Goal: Task Accomplishment & Management: Use online tool/utility

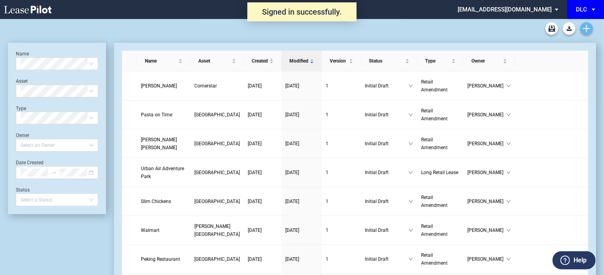
click at [588, 30] on icon "Create new document" at bounding box center [586, 28] width 7 height 7
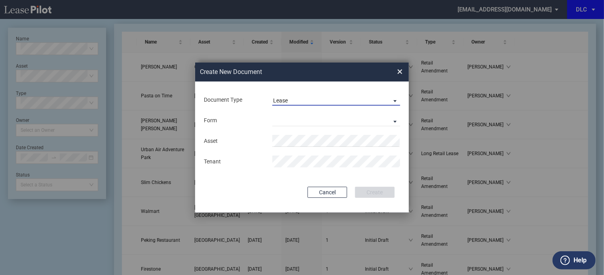
click at [288, 99] on span "Lease" at bounding box center [330, 101] width 114 height 8
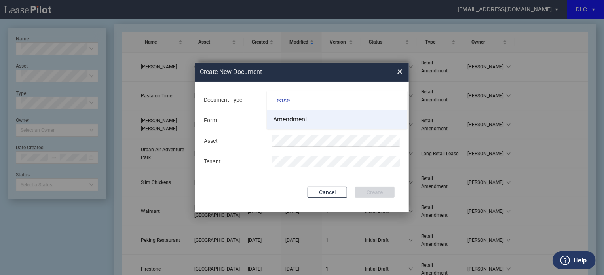
click at [289, 116] on div "Amendment" at bounding box center [290, 119] width 34 height 9
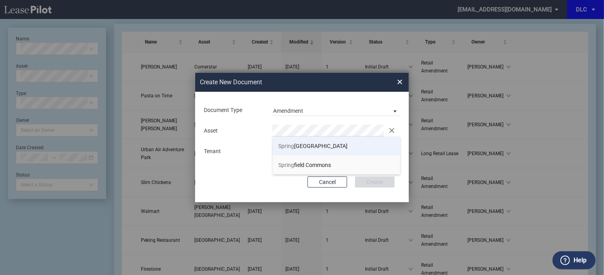
click at [292, 150] on li "Spring Creek Centre" at bounding box center [337, 146] width 128 height 19
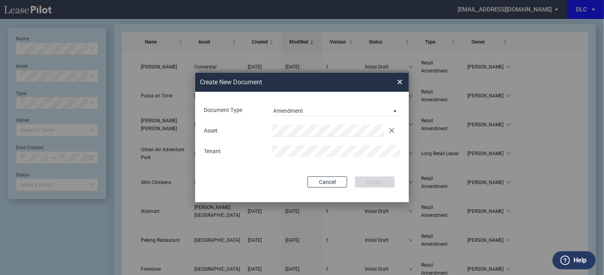
click at [296, 161] on div "Asset Clear Tenant" at bounding box center [302, 140] width 198 height 41
click at [388, 186] on button "Create" at bounding box center [375, 182] width 40 height 11
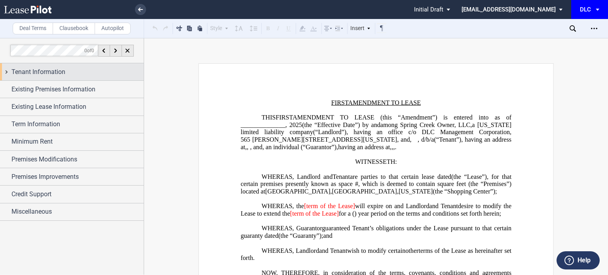
click at [63, 72] on span "Tenant Information" at bounding box center [38, 72] width 54 height 10
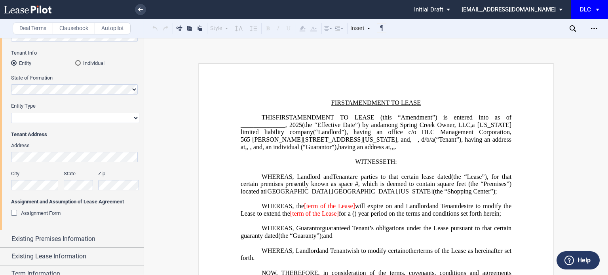
scroll to position [102, 0]
click at [14, 213] on div "Assignment Form" at bounding box center [15, 213] width 8 height 8
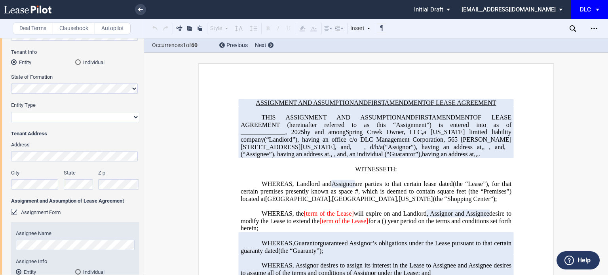
click at [71, 56] on label "Tenant Info" at bounding box center [75, 52] width 128 height 7
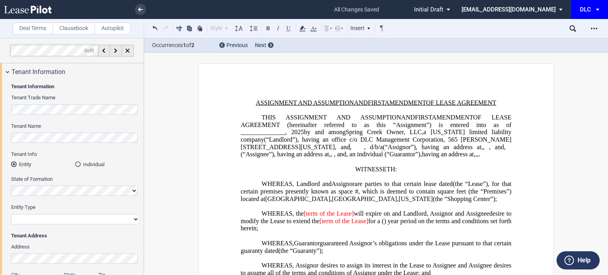
scroll to position [50, 0]
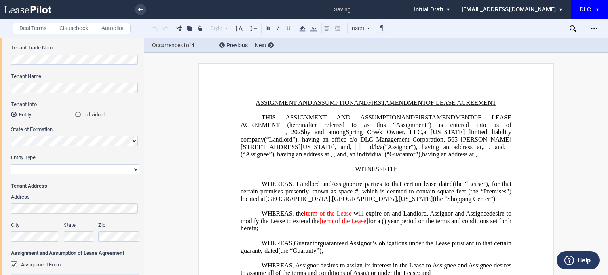
click at [60, 169] on select "Corporation Limited Liability Company General Partnership Limited Partnership O…" at bounding box center [75, 169] width 128 height 10
select select "limited liability company"
click at [11, 164] on select "Corporation Limited Liability Company General Partnership Limited Partnership O…" at bounding box center [75, 169] width 128 height 10
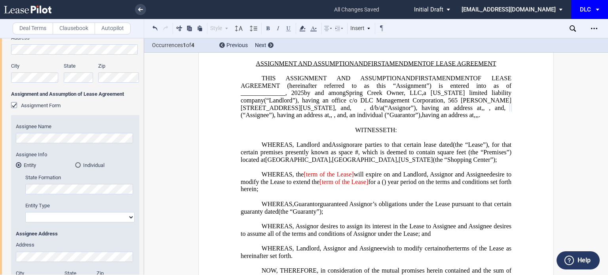
scroll to position [249, 0]
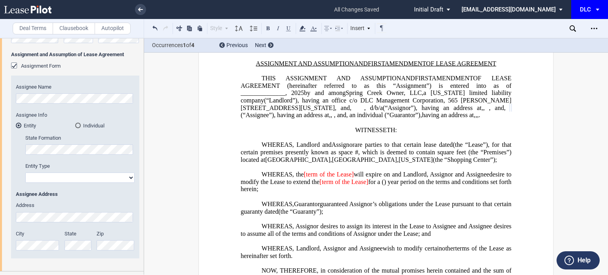
click at [96, 177] on select "Corporation Limited Liability Company General Partnership Limited Partnership O…" at bounding box center [79, 178] width 109 height 10
select select "limited liability company"
click at [25, 173] on select "Corporation Limited Liability Company General Partnership Limited Partnership O…" at bounding box center [79, 178] width 109 height 10
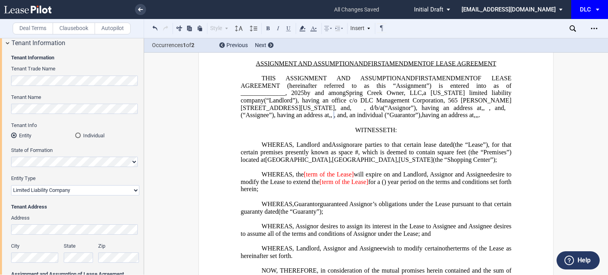
scroll to position [11, 0]
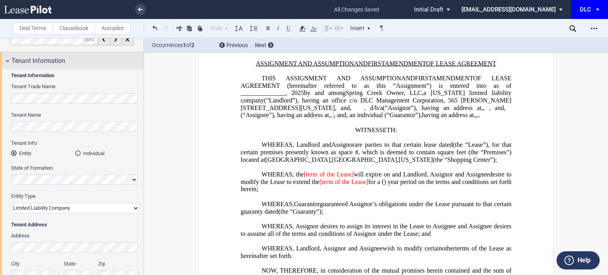
click at [60, 66] on div "Tenant Information" at bounding box center [72, 60] width 144 height 17
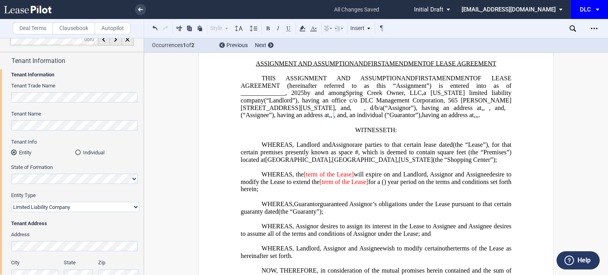
scroll to position [0, 0]
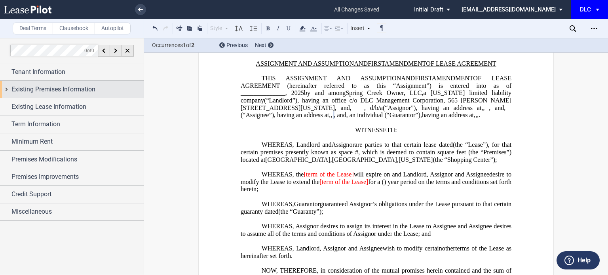
click at [51, 93] on span "Existing Premises Information" at bounding box center [53, 90] width 84 height 10
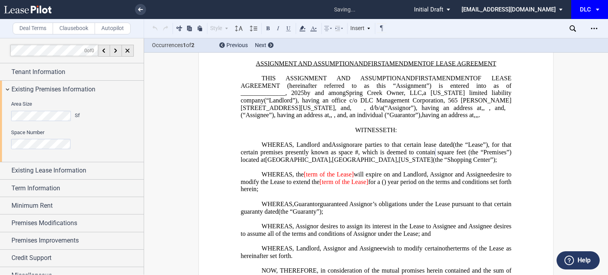
click at [55, 82] on div "Existing Premises Information" at bounding box center [72, 89] width 144 height 17
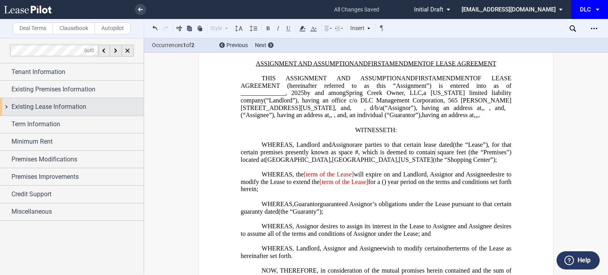
click at [53, 111] on span "Existing Lease Information" at bounding box center [48, 107] width 75 height 10
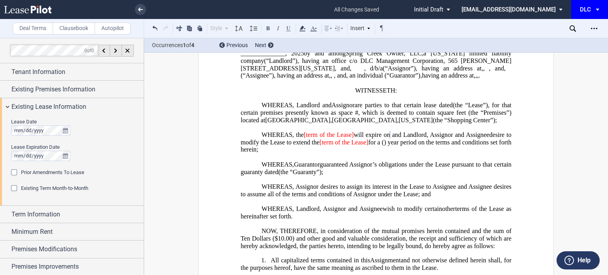
scroll to position [118, 0]
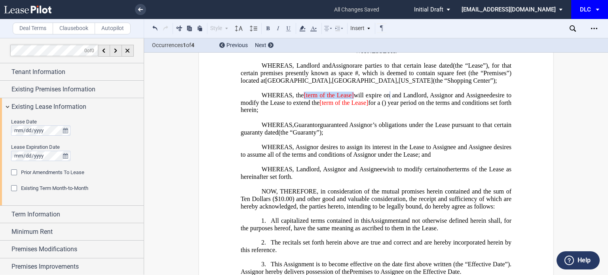
drag, startPoint x: 356, startPoint y: 122, endPoint x: 305, endPoint y: 123, distance: 50.7
click at [305, 99] on span "WHEREAS, the [term of the Lease] will expire on ﻿ ﻿ and Landlord" at bounding box center [344, 95] width 165 height 7
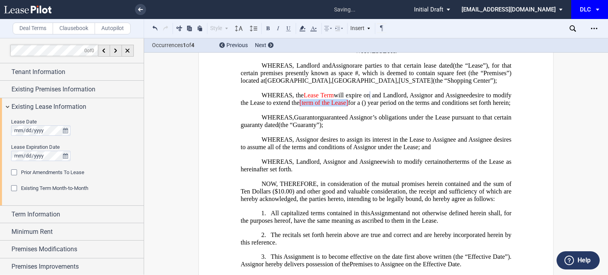
drag, startPoint x: 396, startPoint y: 133, endPoint x: 347, endPoint y: 131, distance: 49.1
click at [347, 106] on span "desire to modify the Lease to extend the [term of the Lease] for a ﻿ ﻿ ( ﻿ ﻿ ) …" at bounding box center [377, 99] width 272 height 14
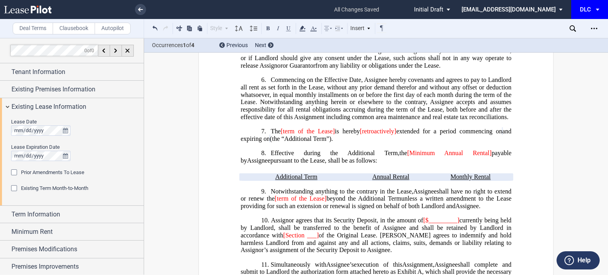
scroll to position [475, 0]
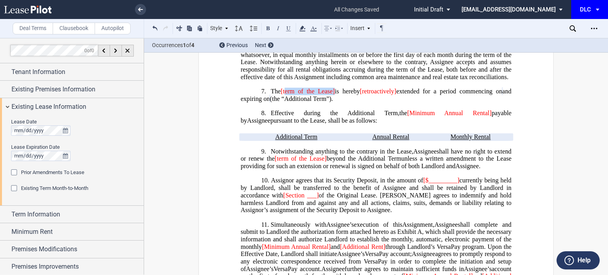
drag, startPoint x: 330, startPoint y: 122, endPoint x: 284, endPoint y: 123, distance: 45.2
click at [284, 102] on span "The [term of the Lease] is hereby [retroactively] extended for a period commenc…" at bounding box center [377, 95] width 272 height 14
click at [283, 80] on span "Commencing on the Effective Date, Assignee hereby covenants and agrees to pay t…" at bounding box center [377, 58] width 272 height 44
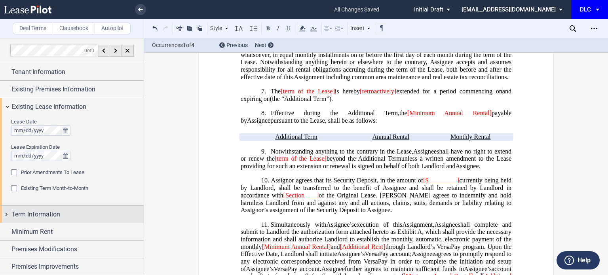
click at [51, 213] on span "Term Information" at bounding box center [35, 215] width 49 height 10
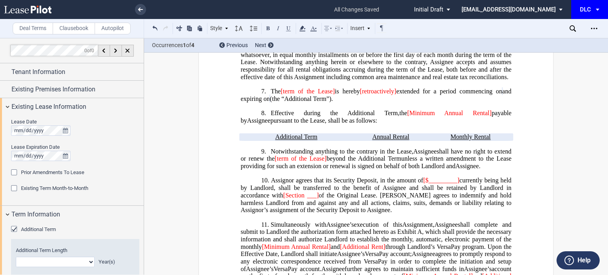
click at [15, 228] on div "Additional Term" at bounding box center [15, 230] width 8 height 8
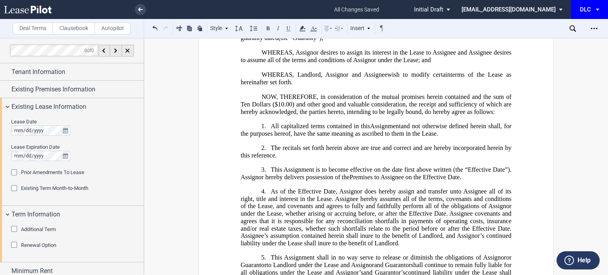
scroll to position [201, 0]
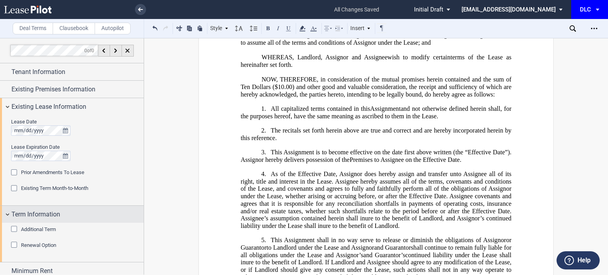
click at [10, 213] on div "Term Information" at bounding box center [72, 214] width 144 height 17
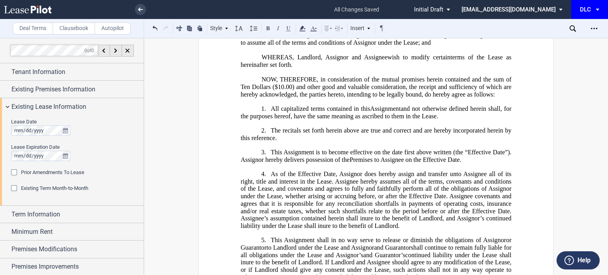
click at [14, 172] on div "Prior Amendments To Lease" at bounding box center [15, 174] width 8 height 8
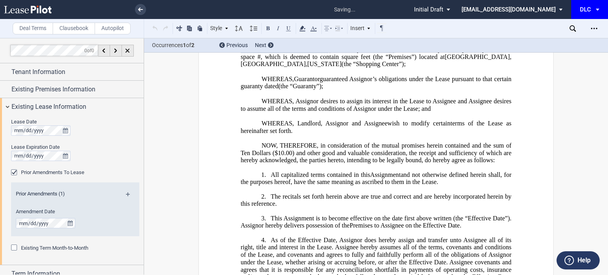
scroll to position [69, 0]
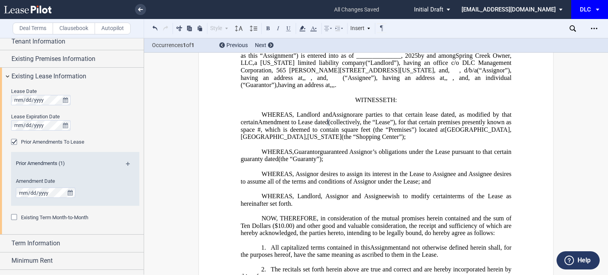
scroll to position [0, 0]
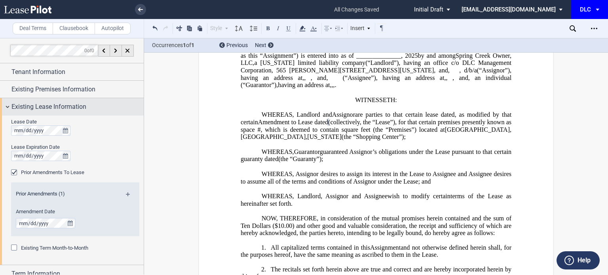
click at [6, 103] on div "Existing Lease Information" at bounding box center [72, 106] width 144 height 17
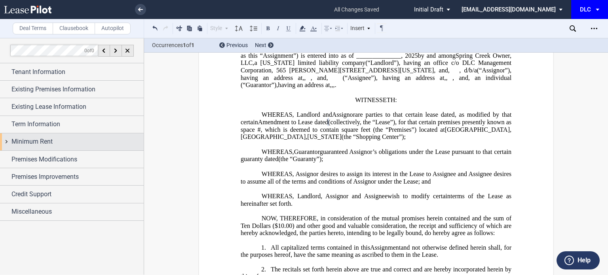
click at [41, 141] on span "Minimum Rent" at bounding box center [31, 142] width 41 height 10
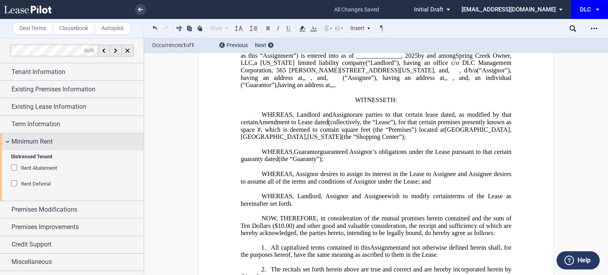
click at [26, 140] on span "Minimum Rent" at bounding box center [31, 142] width 41 height 10
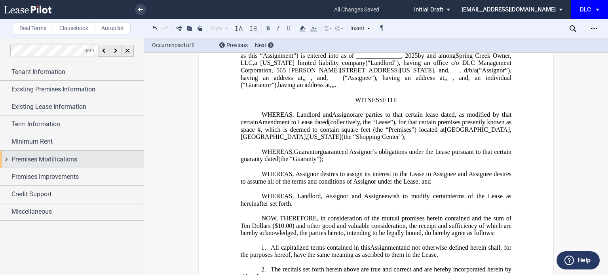
click at [29, 166] on div "Premises Modifications" at bounding box center [72, 159] width 144 height 17
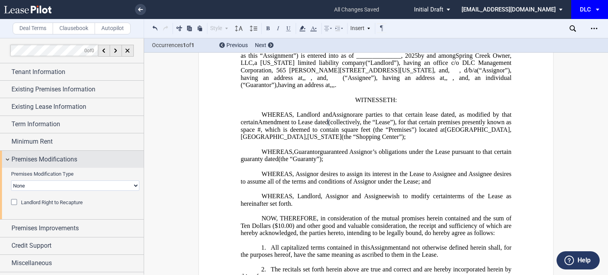
click at [29, 164] on div "Premises Modifications" at bounding box center [72, 159] width 144 height 17
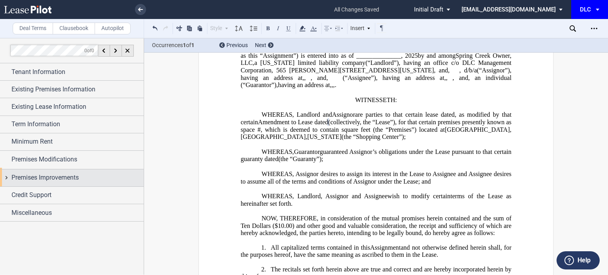
click at [28, 173] on span "Premises Improvements" at bounding box center [44, 178] width 67 height 10
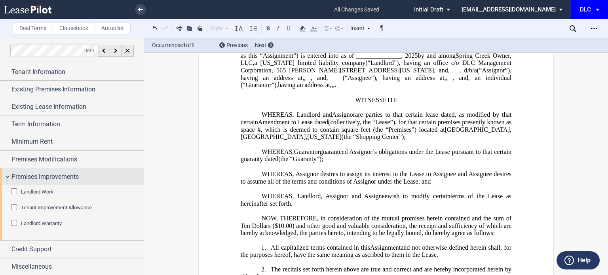
click at [17, 175] on span "Premises Improvements" at bounding box center [44, 177] width 67 height 10
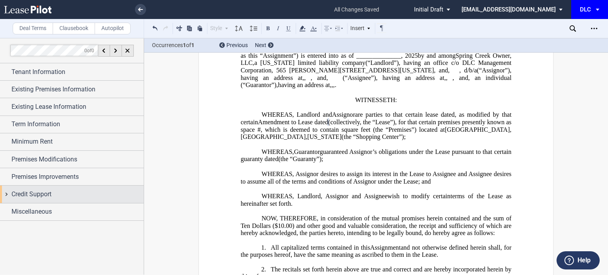
click at [19, 194] on span "Credit Support" at bounding box center [31, 195] width 40 height 10
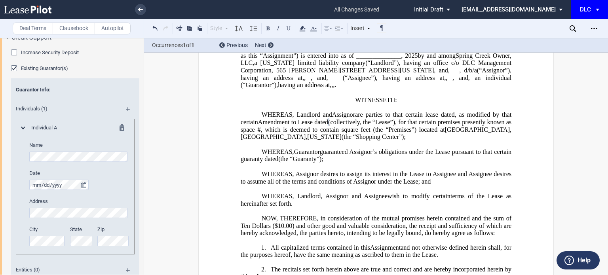
scroll to position [158, 0]
click at [13, 154] on div "Guarantor Info : Individuals (1) Individual A Name Date Release Date Address Ci…" at bounding box center [75, 178] width 128 height 202
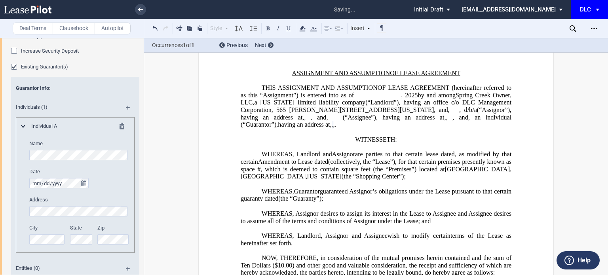
scroll to position [0, 0]
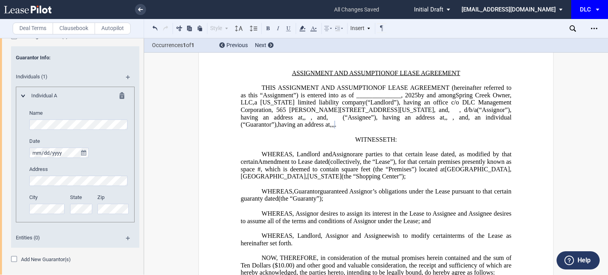
scroll to position [208, 0]
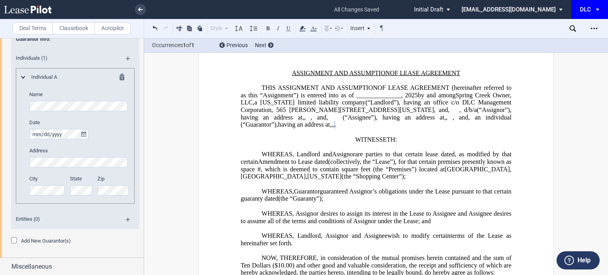
click at [14, 241] on div "Add New Guarantor(s)" at bounding box center [15, 242] width 8 height 8
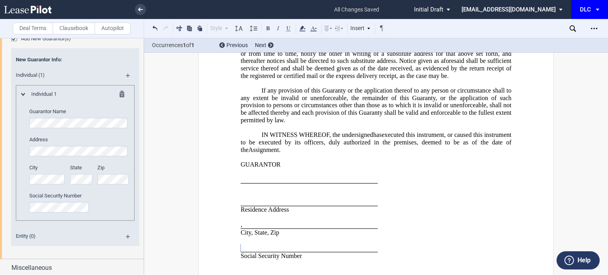
scroll to position [411, 0]
click at [126, 76] on md-icon at bounding box center [131, 78] width 11 height 10
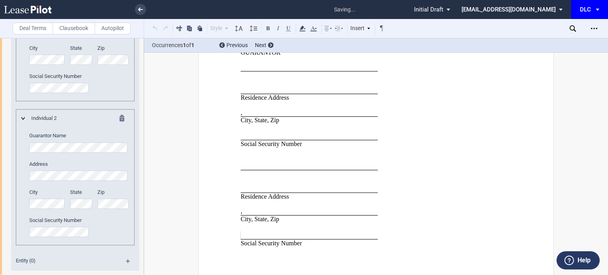
scroll to position [3271, 0]
click at [171, 141] on div "Deal Terms Clausebook Autopilot Style Normal 8pt 9pt 10pt 10.5pt 11pt 12pt 14pt…" at bounding box center [304, 156] width 608 height 237
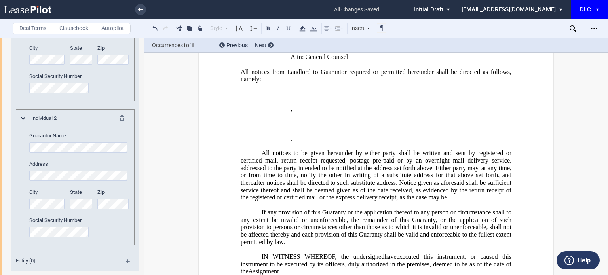
scroll to position [3073, 0]
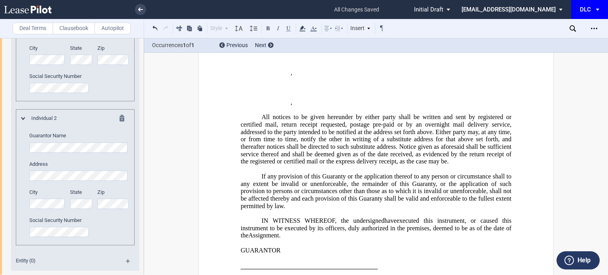
click at [572, 216] on div "Deal Terms Clausebook Autopilot Style Normal 8pt 9pt 10pt 10.5pt 11pt 12pt 14pt…" at bounding box center [304, 156] width 608 height 237
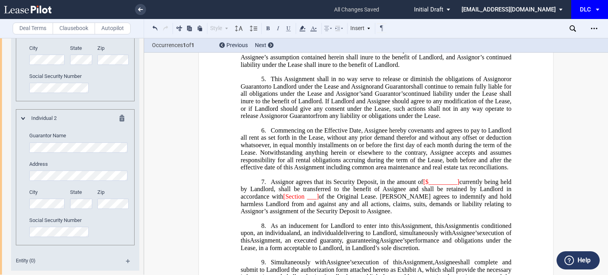
scroll to position [375, 0]
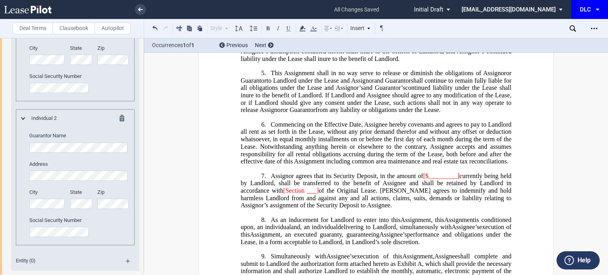
click at [420, 179] on span "Assignor agrees that its Security Deposit, in the amount of" at bounding box center [347, 175] width 152 height 7
drag, startPoint x: 457, startPoint y: 185, endPoint x: 421, endPoint y: 187, distance: 36.1
click at [421, 187] on span "Assignor agrees that its Security Deposit, in the amount of [$_________] curren…" at bounding box center [377, 190] width 272 height 36
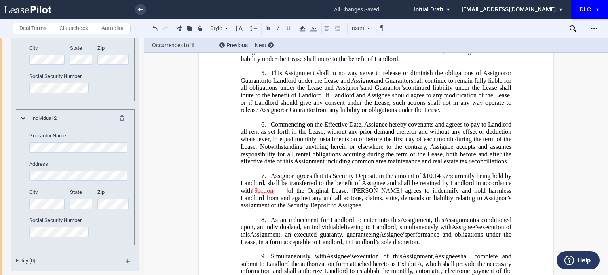
drag, startPoint x: 478, startPoint y: 141, endPoint x: 434, endPoint y: 139, distance: 44.4
click at [478, 141] on span "Commencing on the Effective Date, Assignee hereby covenants and agrees to pay t…" at bounding box center [377, 143] width 272 height 44
drag, startPoint x: 287, startPoint y: 200, endPoint x: 275, endPoint y: 200, distance: 11.9
click at [275, 200] on span "Assignor agrees that its Security Deposit, in the amount of $10,143.75 currentl…" at bounding box center [377, 190] width 272 height 36
drag, startPoint x: 281, startPoint y: 198, endPoint x: 252, endPoint y: 199, distance: 29.4
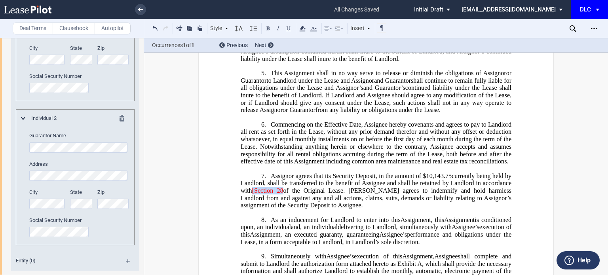
click at [252, 199] on span "Assignor agrees that its Security Deposit, in the amount of $10,143.75 currentl…" at bounding box center [377, 190] width 272 height 36
click at [315, 28] on icon at bounding box center [314, 29] width 10 height 10
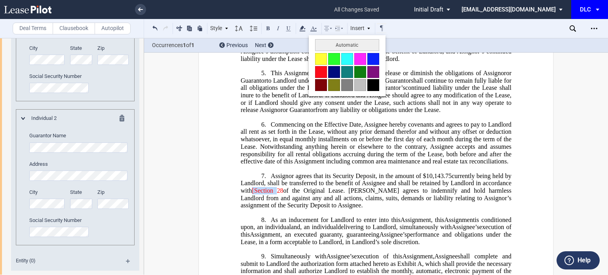
click at [373, 83] on button at bounding box center [374, 85] width 12 height 12
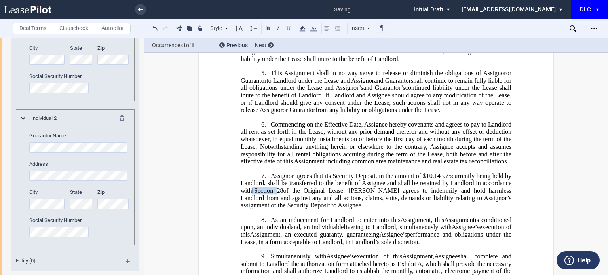
click at [265, 194] on span "currently being held by Landlord, shall be transferred to the benefit of Assign…" at bounding box center [377, 183] width 272 height 22
click at [255, 194] on span "[Section" at bounding box center [262, 190] width 21 height 7
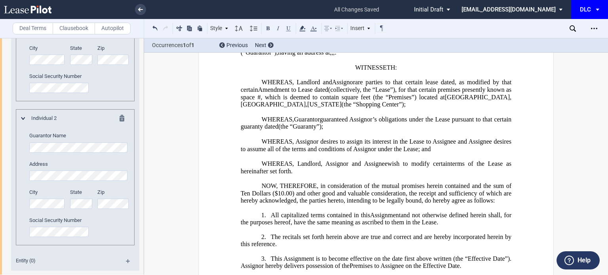
scroll to position [59, 0]
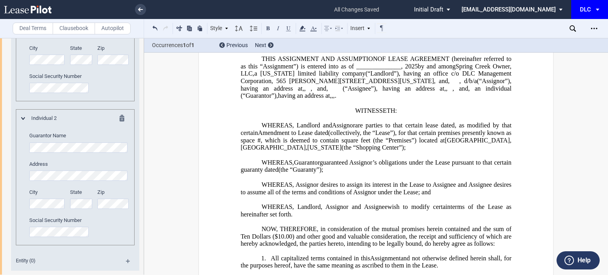
click at [500, 139] on p "WHEREAS, Landlord and Tenant Assignor are parties to that certain lease dated ﻿…" at bounding box center [376, 137] width 271 height 30
click at [502, 136] on span ", as modified by that certain" at bounding box center [377, 129] width 272 height 14
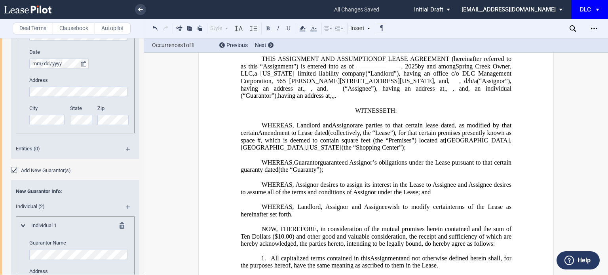
scroll to position [0, 0]
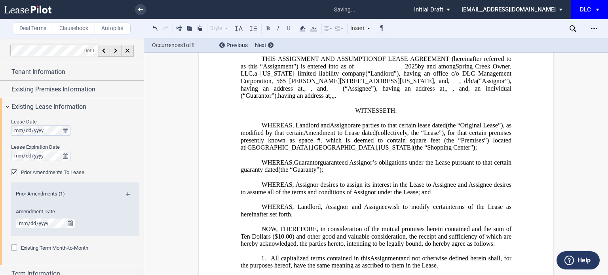
click at [467, 173] on span "guaranteed Assignor’s obligations under the Lease pursuant to that certain guar…" at bounding box center [377, 166] width 272 height 14
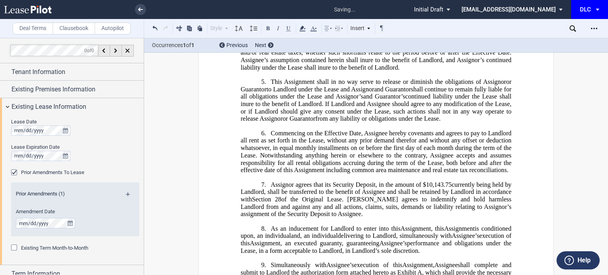
scroll to position [415, 0]
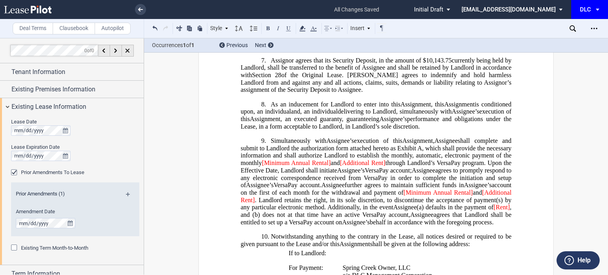
scroll to position [494, 0]
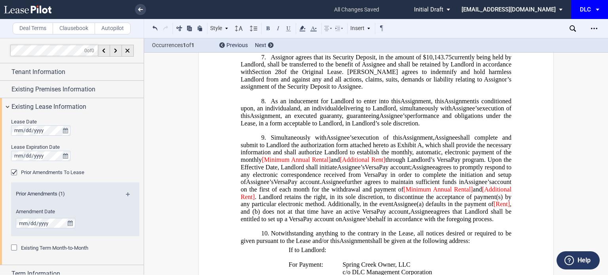
click at [332, 164] on span "and" at bounding box center [335, 159] width 9 height 7
click at [265, 164] on span "[Minimum Annual Rental" at bounding box center [295, 159] width 67 height 7
click at [340, 164] on span "[Additional Rent]" at bounding box center [360, 159] width 46 height 7
click at [383, 171] on span "through Landlord’s VersaPay program. Upon the Effective Date, Landlord shall in…" at bounding box center [377, 163] width 272 height 14
drag, startPoint x: 400, startPoint y: 213, endPoint x: 410, endPoint y: 212, distance: 9.5
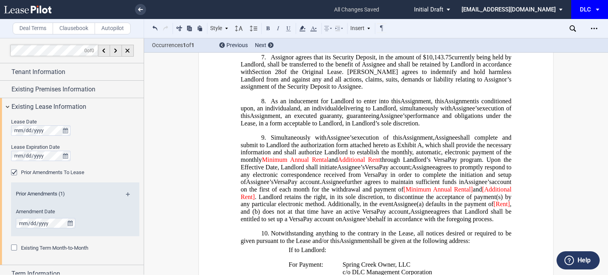
click at [404, 193] on span "[Minimum Annual Rental]" at bounding box center [438, 189] width 69 height 7
click at [473, 193] on span "and" at bounding box center [477, 189] width 9 height 7
click at [483, 200] on span "[Additional Rent]" at bounding box center [377, 193] width 272 height 14
click at [253, 208] on span ". Landlord retains the right, in its sole discretion, to discontinue the accept…" at bounding box center [377, 200] width 272 height 14
click at [494, 208] on span "[Rent]" at bounding box center [491, 204] width 16 height 7
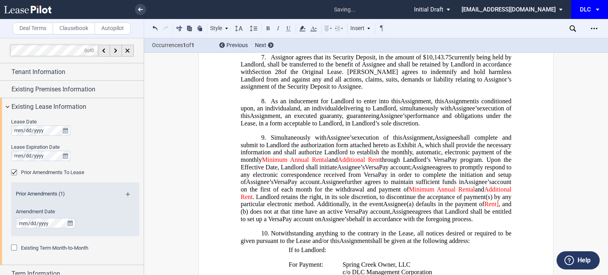
click at [497, 215] on span ", and (b)" at bounding box center [377, 208] width 272 height 14
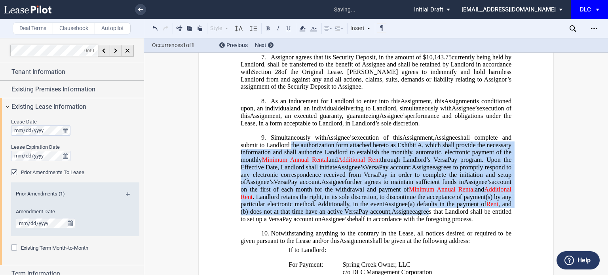
drag, startPoint x: 287, startPoint y: 169, endPoint x: 425, endPoint y: 234, distance: 153.3
click at [425, 223] on h1 "9. Simultaneously with [PERSON_NAME]’s Assignee’s execution of this Amendment A…" at bounding box center [376, 178] width 271 height 89
click at [314, 27] on icon at bounding box center [314, 29] width 10 height 10
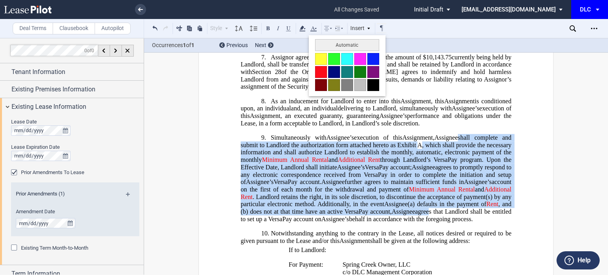
click at [377, 84] on button at bounding box center [374, 85] width 12 height 12
click at [391, 105] on span "As an inducement for Landlord to enter into this" at bounding box center [336, 100] width 130 height 7
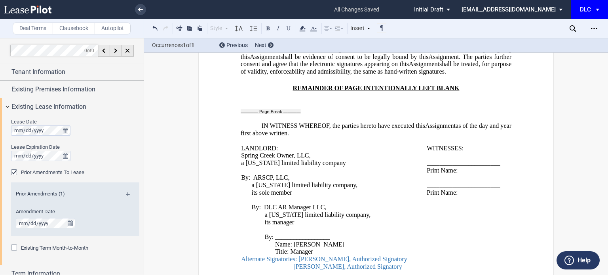
scroll to position [1524, 0]
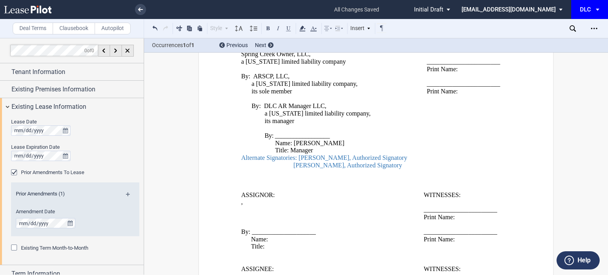
drag, startPoint x: 396, startPoint y: 179, endPoint x: 236, endPoint y: 171, distance: 161.0
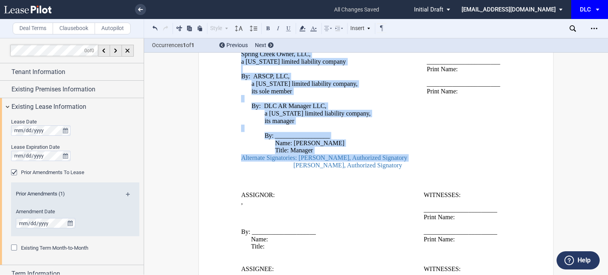
click at [294, 162] on span "Alternate Signatories: [PERSON_NAME], Authorized Signatory" at bounding box center [324, 157] width 166 height 7
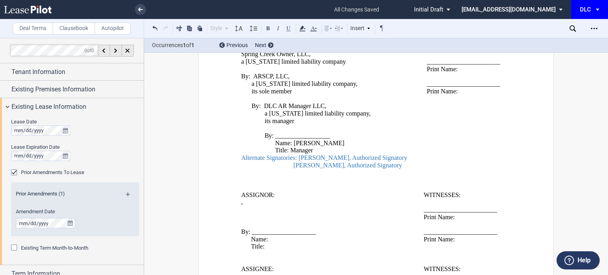
drag, startPoint x: 393, startPoint y: 178, endPoint x: 240, endPoint y: 171, distance: 152.6
click at [241, 169] on span "By: ARSCP, LLC, a [US_STATE] limited liability company, its sole member By: DLC…" at bounding box center [334, 121] width 186 height 96
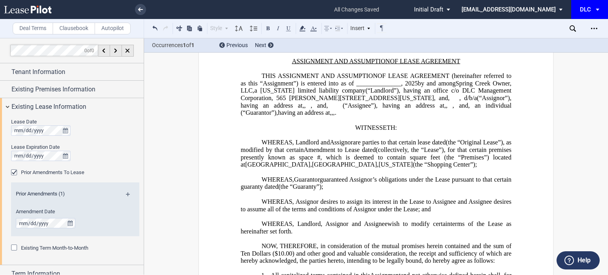
scroll to position [19, 0]
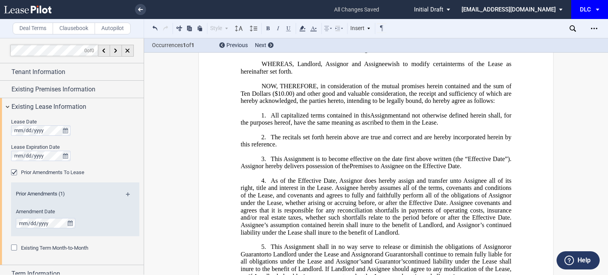
scroll to position [256, 0]
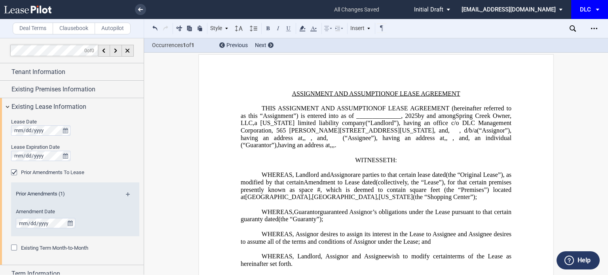
scroll to position [0, 0]
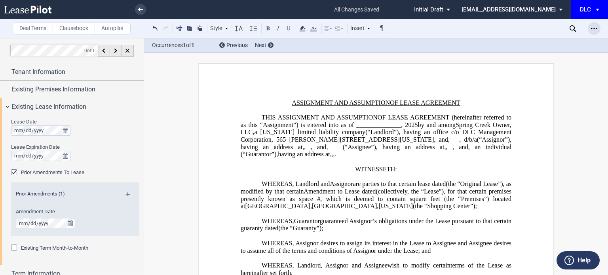
click at [590, 29] on div "Open Lease options menu" at bounding box center [594, 28] width 13 height 13
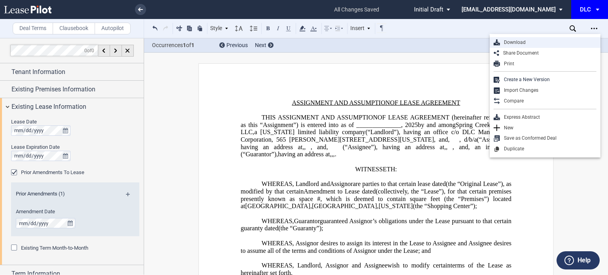
click at [537, 42] on div "Download" at bounding box center [548, 42] width 97 height 7
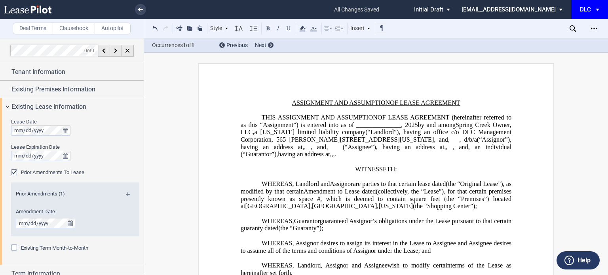
drag, startPoint x: 558, startPoint y: 141, endPoint x: 572, endPoint y: 131, distance: 17.3
